Goal: Task Accomplishment & Management: Manage account settings

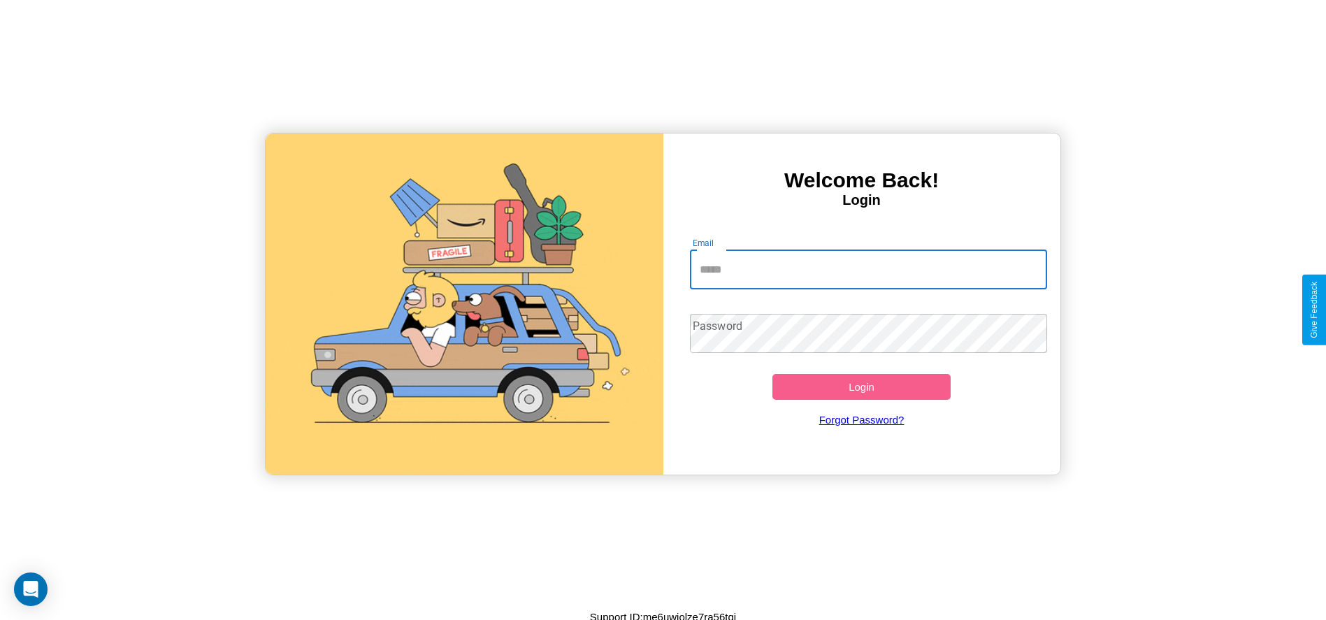
click at [868, 269] on input "Email" at bounding box center [868, 269] width 357 height 39
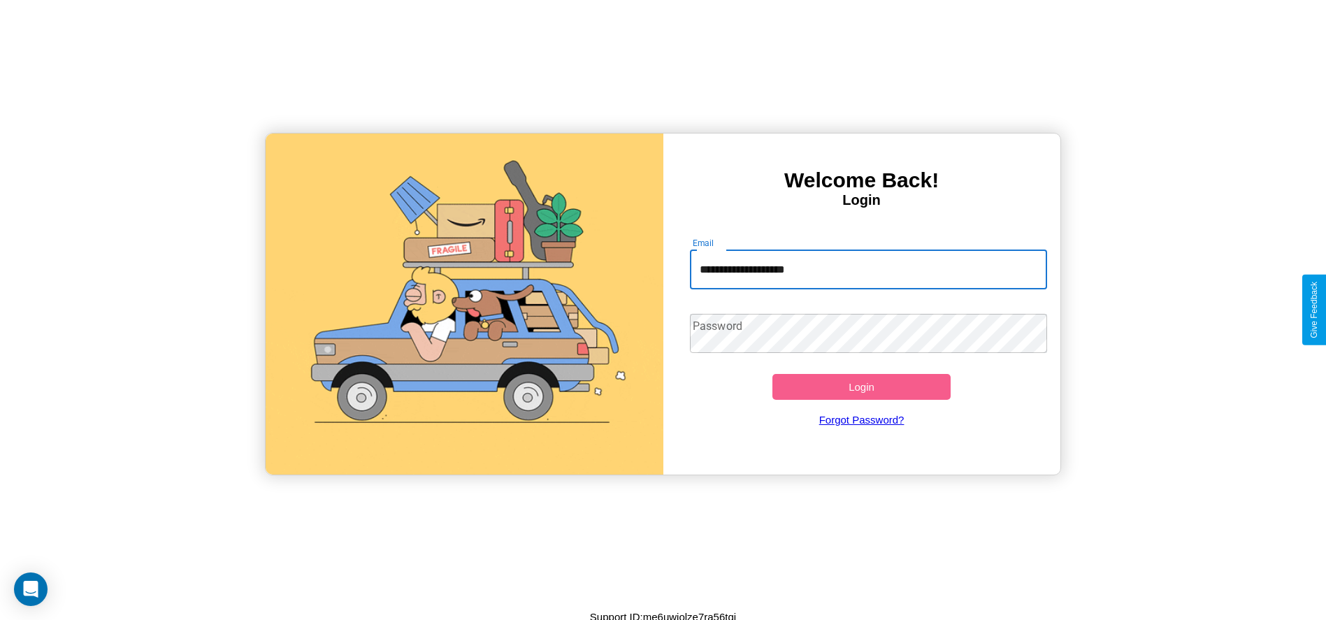
type input "**********"
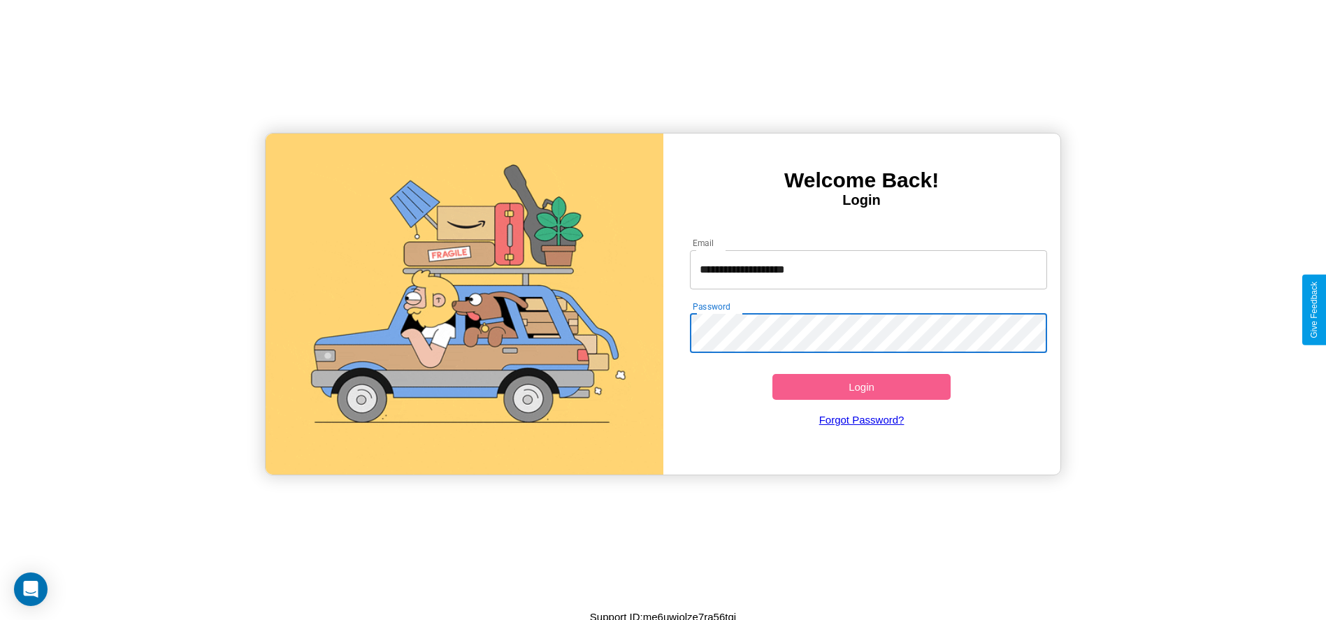
click at [861, 386] on button "Login" at bounding box center [861, 387] width 179 height 26
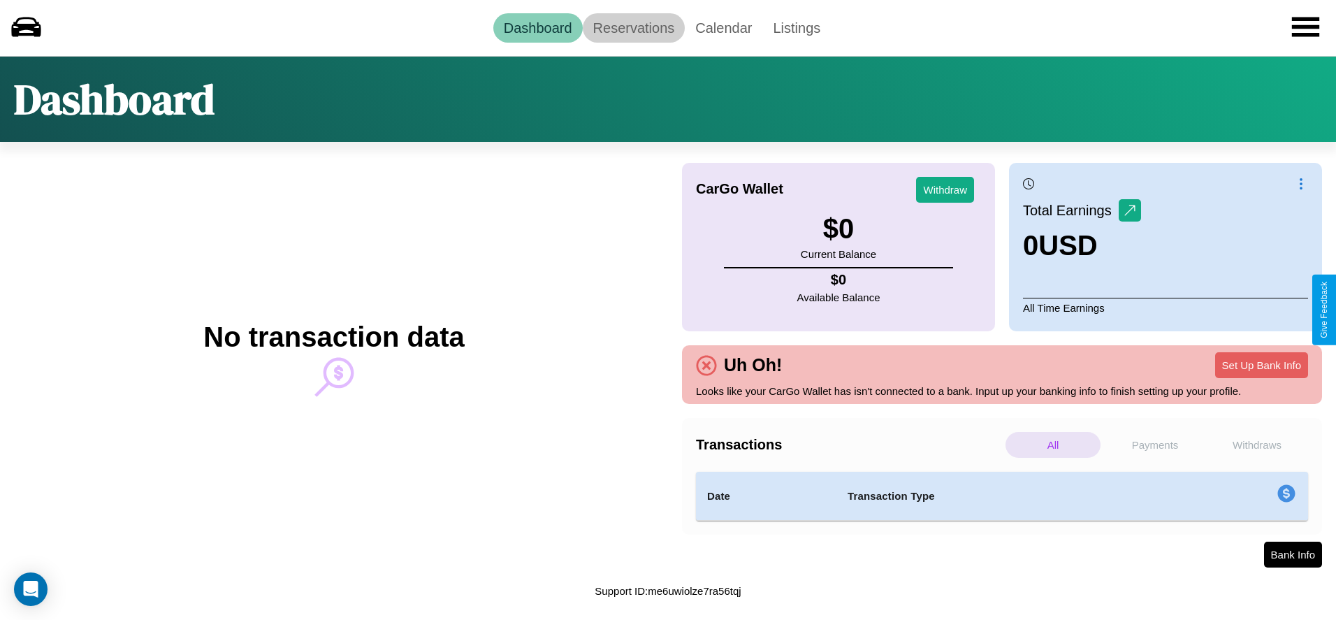
click at [633, 27] on link "Reservations" at bounding box center [634, 27] width 103 height 29
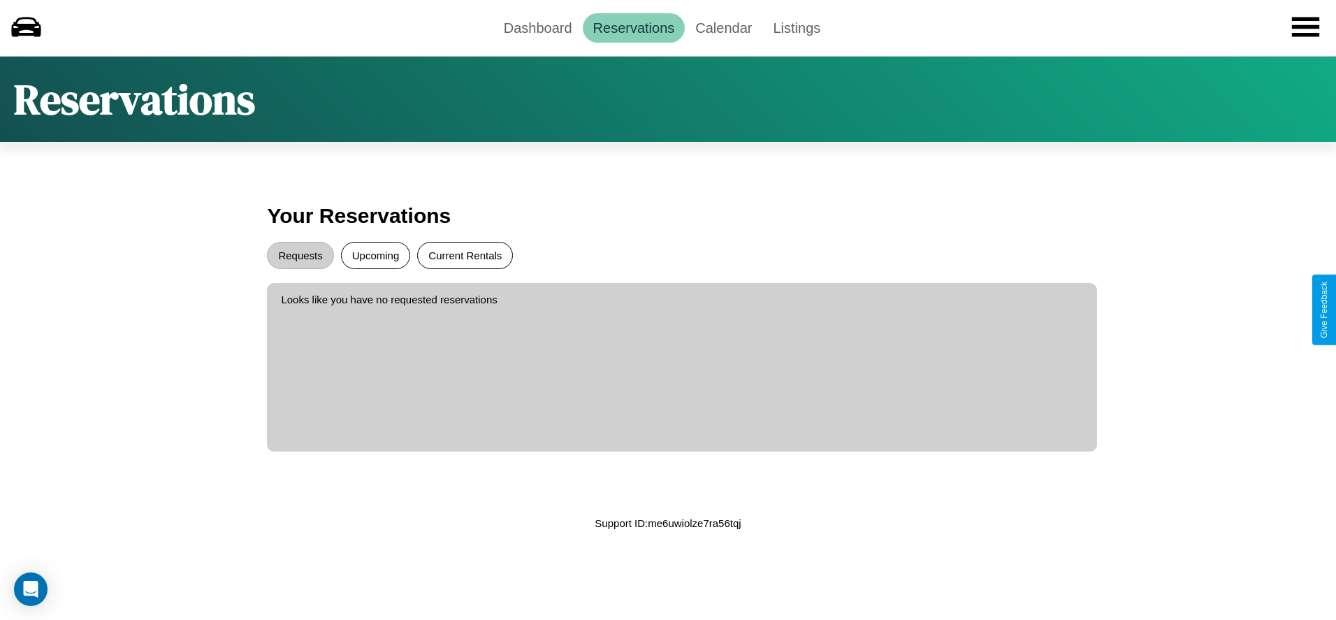
click at [465, 255] on button "Current Rentals" at bounding box center [465, 255] width 96 height 27
click at [301, 255] on button "Requests" at bounding box center [300, 255] width 66 height 27
click at [375, 255] on button "Upcoming" at bounding box center [376, 255] width 70 height 27
